Goal: Find specific page/section: Find specific page/section

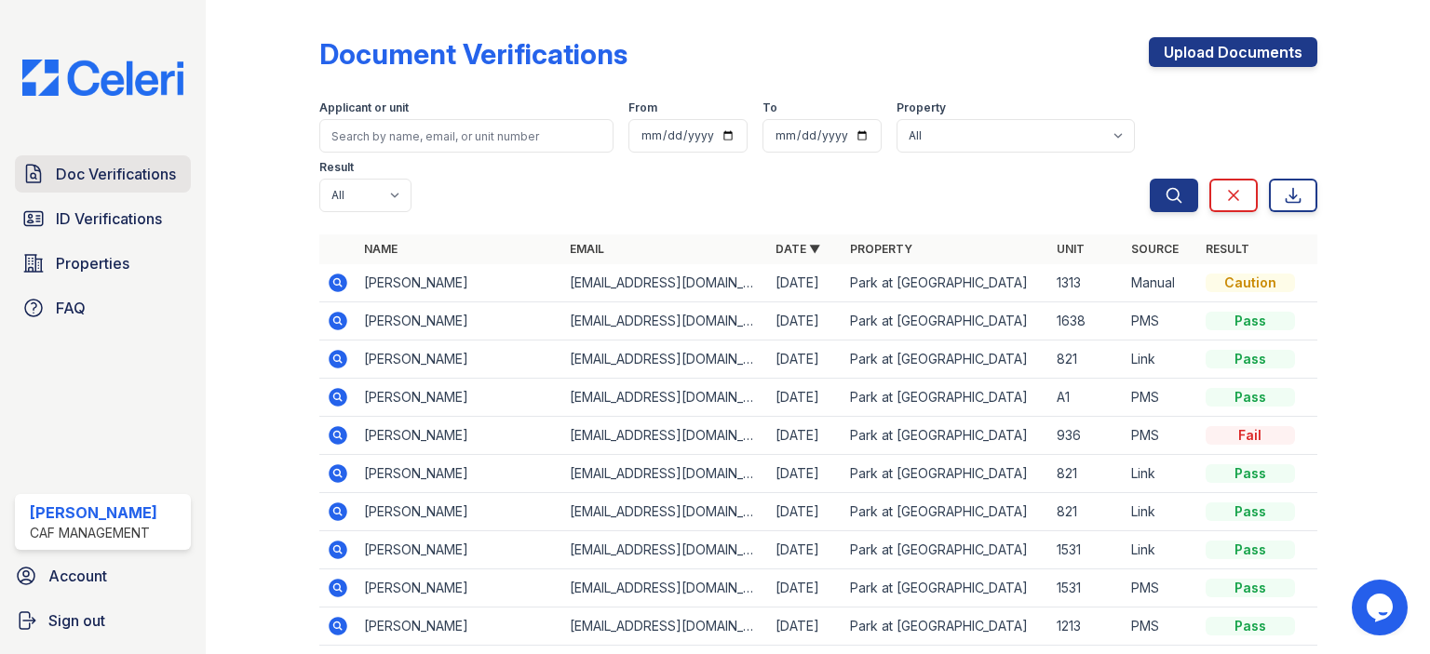
click at [161, 163] on span "Doc Verifications" at bounding box center [116, 174] width 120 height 22
click at [149, 170] on span "Doc Verifications" at bounding box center [116, 174] width 120 height 22
click at [164, 185] on link "Doc Verifications" at bounding box center [103, 173] width 176 height 37
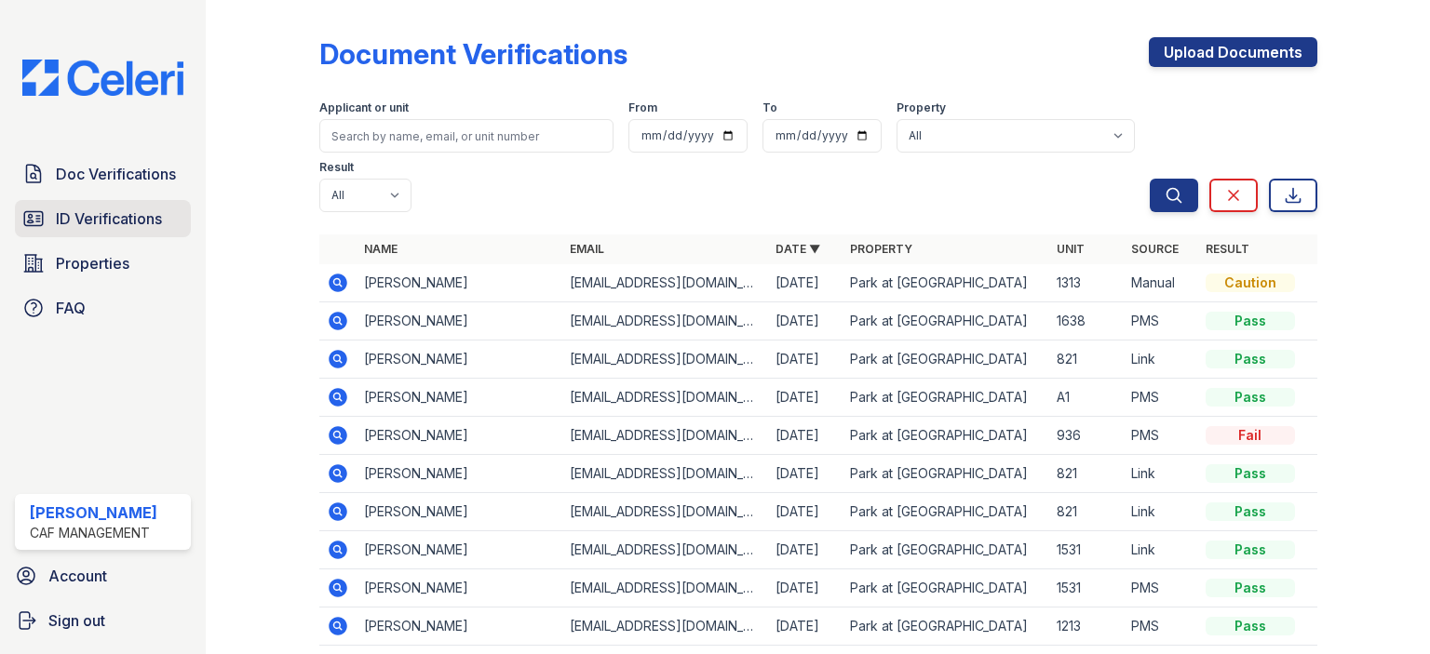
click at [87, 212] on span "ID Verifications" at bounding box center [109, 219] width 106 height 22
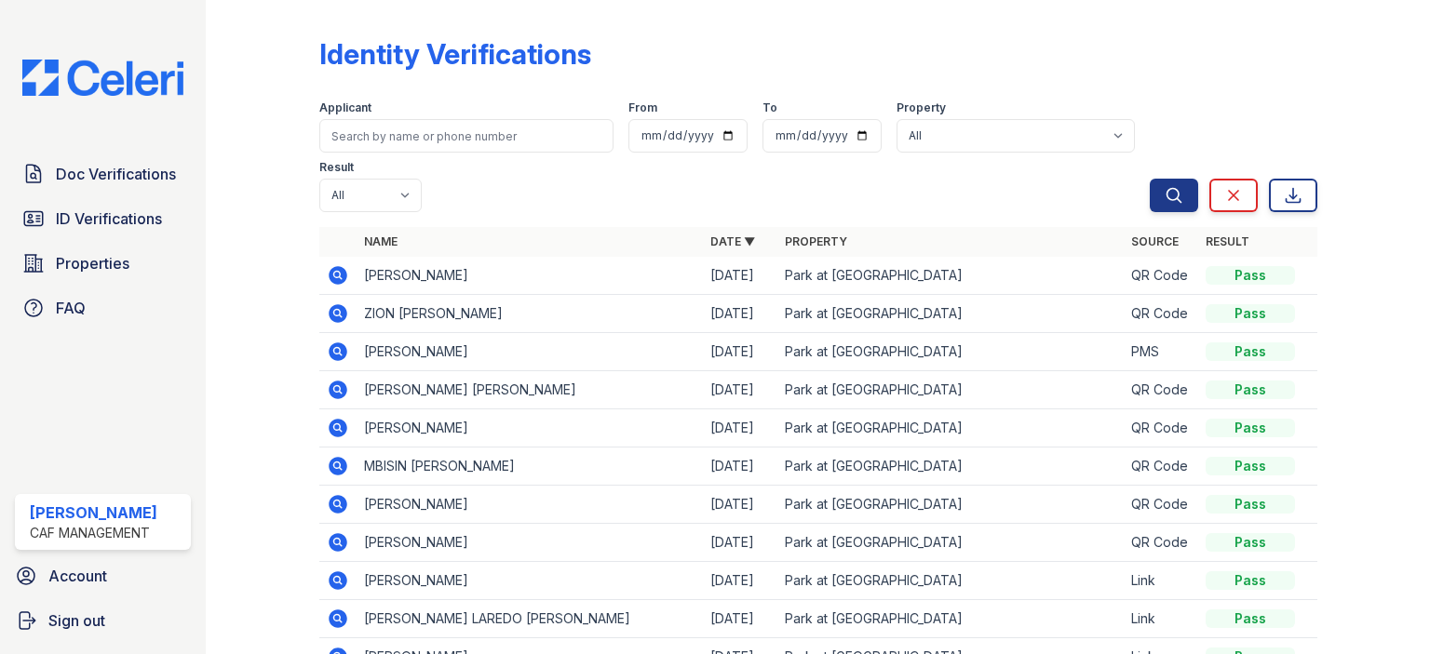
click at [87, 212] on span "ID Verifications" at bounding box center [109, 219] width 106 height 22
click at [127, 209] on span "ID Verifications" at bounding box center [109, 219] width 106 height 22
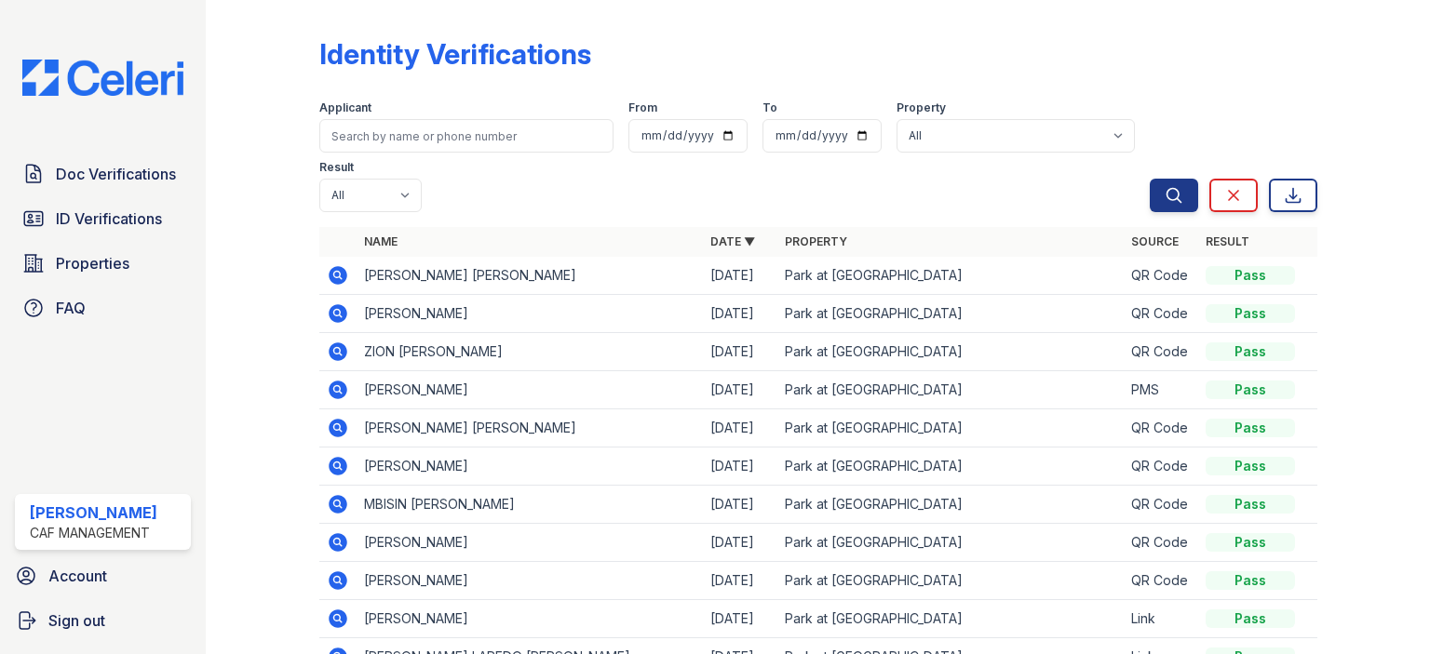
click at [127, 209] on span "ID Verifications" at bounding box center [109, 219] width 106 height 22
